Goal: Find specific page/section: Find specific page/section

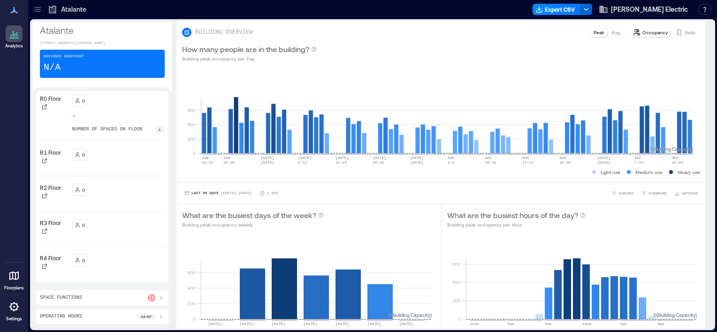
click at [36, 8] on icon at bounding box center [37, 9] width 9 height 9
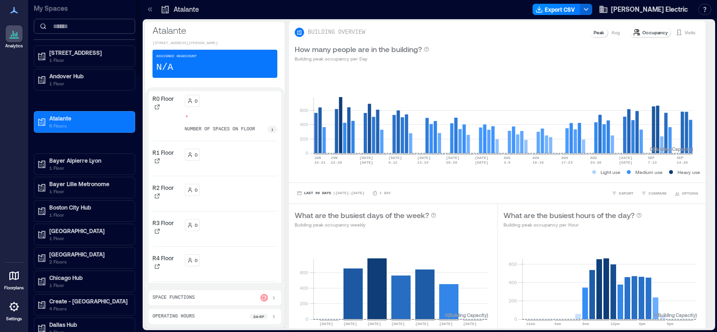
click at [62, 29] on input at bounding box center [84, 26] width 101 height 15
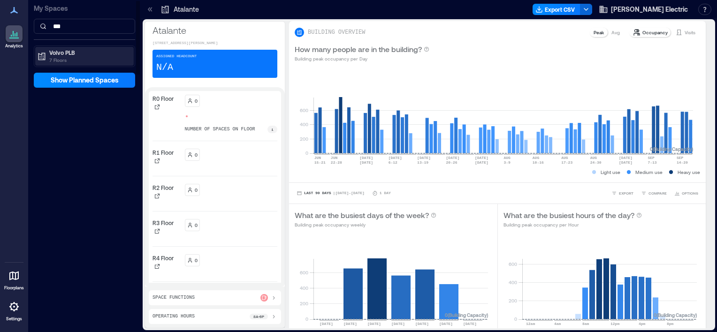
type input "***"
click at [58, 54] on p "Volvo PLB" at bounding box center [88, 53] width 79 height 8
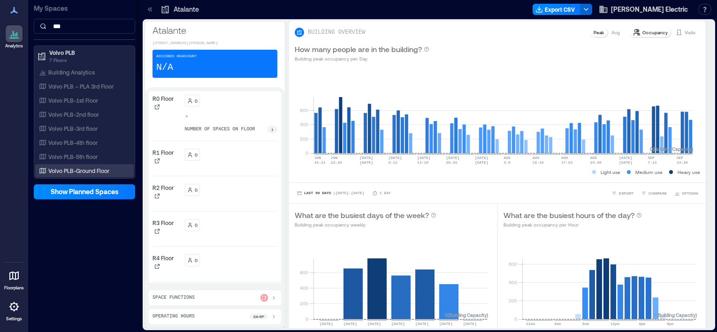
click at [80, 169] on p "Volvo PLB-Ground Floor" at bounding box center [78, 171] width 61 height 8
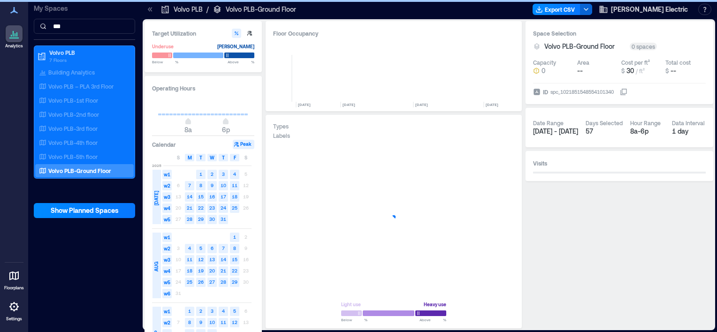
scroll to position [0, 2727]
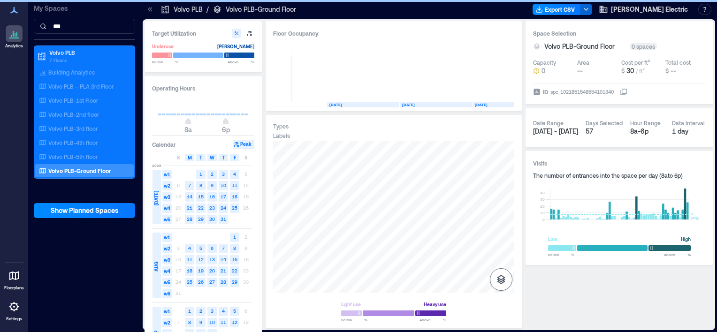
click at [501, 283] on icon "button" at bounding box center [501, 279] width 8 height 9
click at [501, 234] on icon "button" at bounding box center [500, 230] width 9 height 8
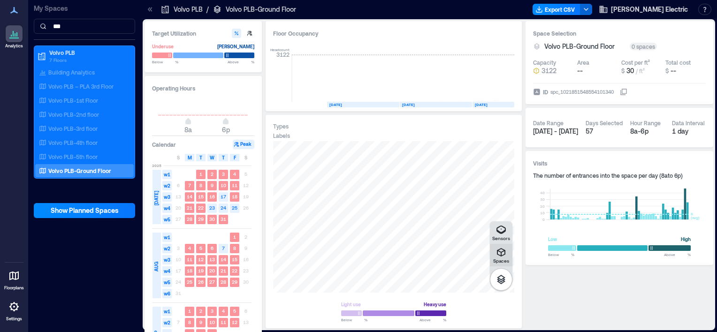
click at [500, 252] on icon "button" at bounding box center [500, 252] width 11 height 11
click at [84, 99] on p "Volvo PLB-1st Floor" at bounding box center [73, 101] width 50 height 8
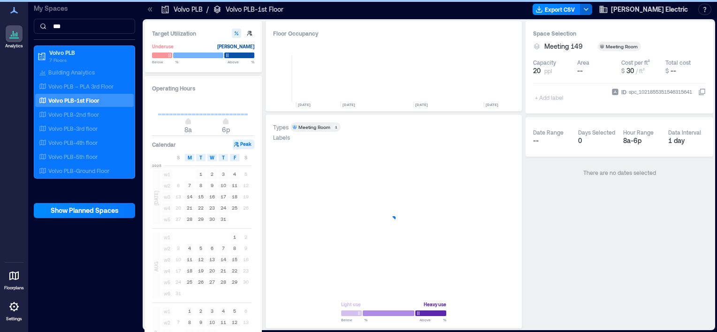
scroll to position [0, 2727]
